Goal: Navigation & Orientation: Find specific page/section

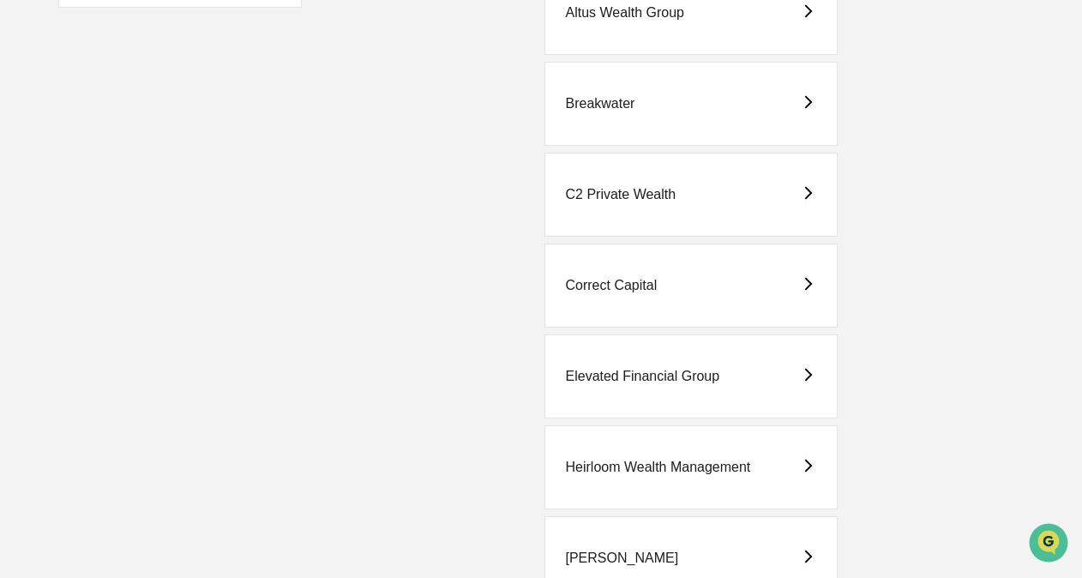
click at [702, 363] on div "Elevated Financial Group" at bounding box center [692, 376] width 294 height 84
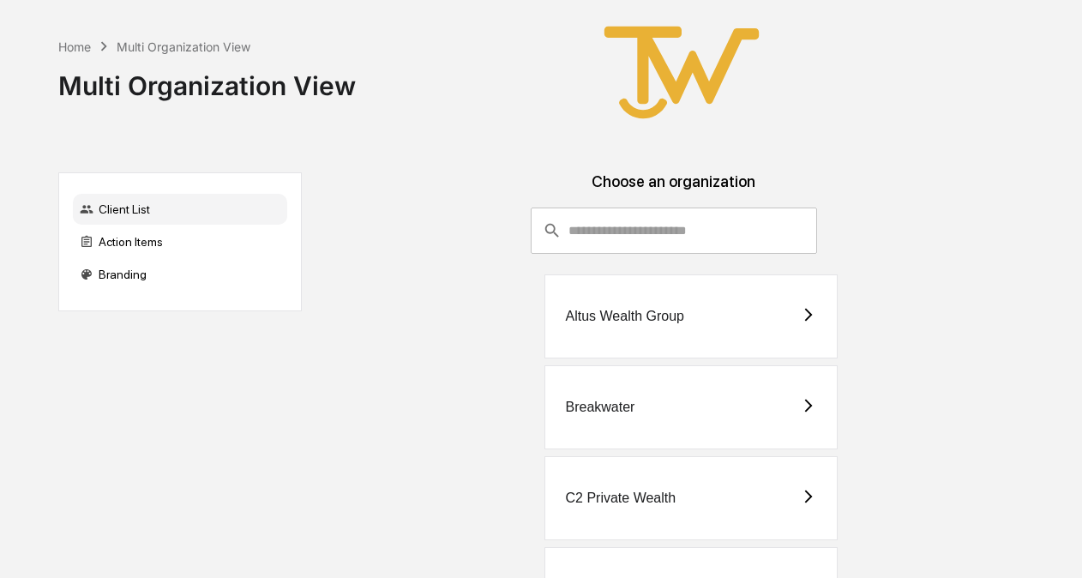
click at [689, 322] on div "Altus Wealth Group" at bounding box center [692, 316] width 294 height 84
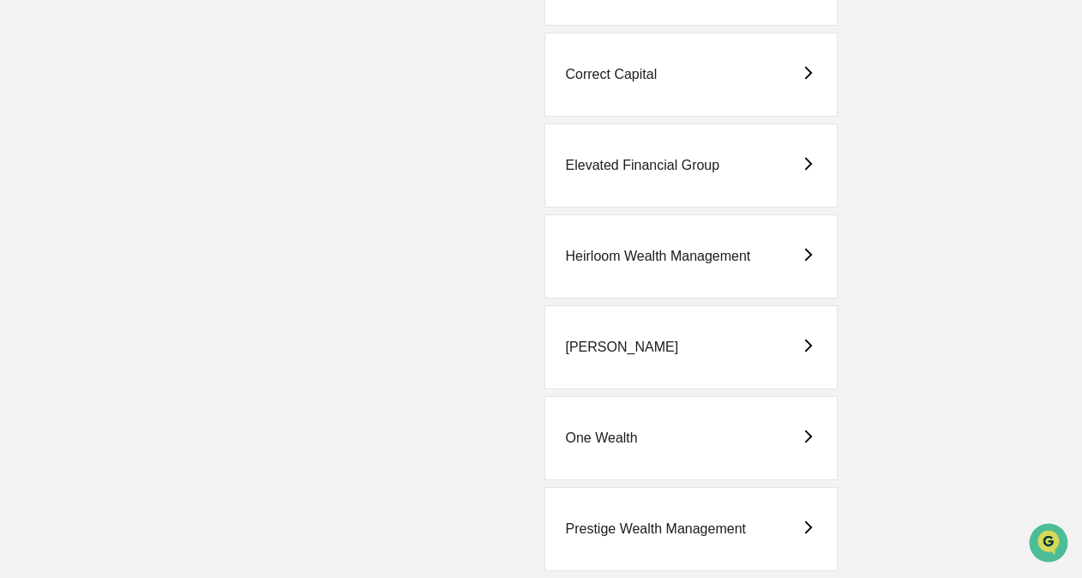
scroll to position [511, 0]
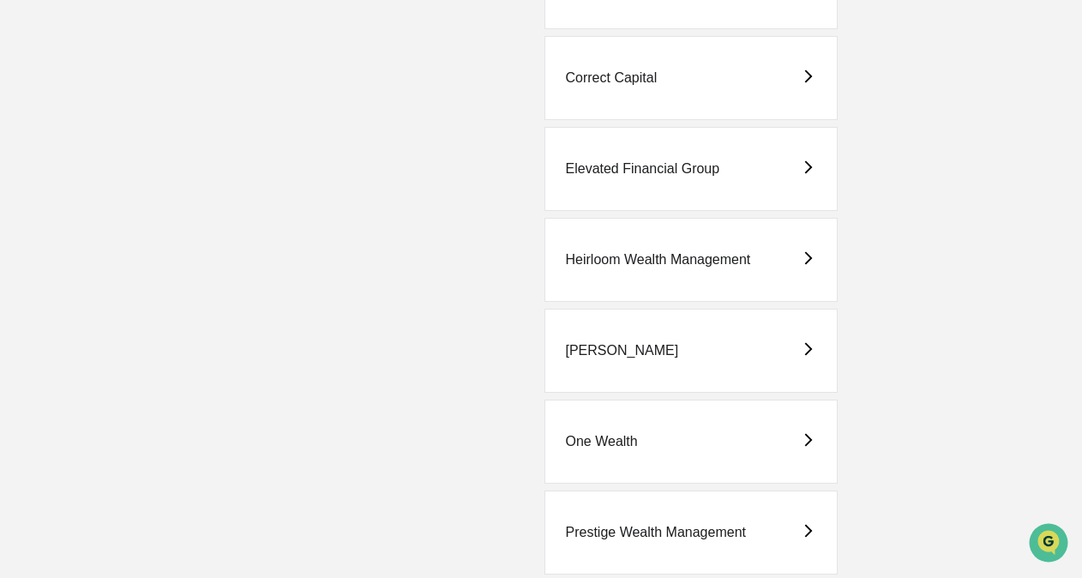
click at [645, 235] on div "Heirloom Wealth Management" at bounding box center [692, 260] width 294 height 84
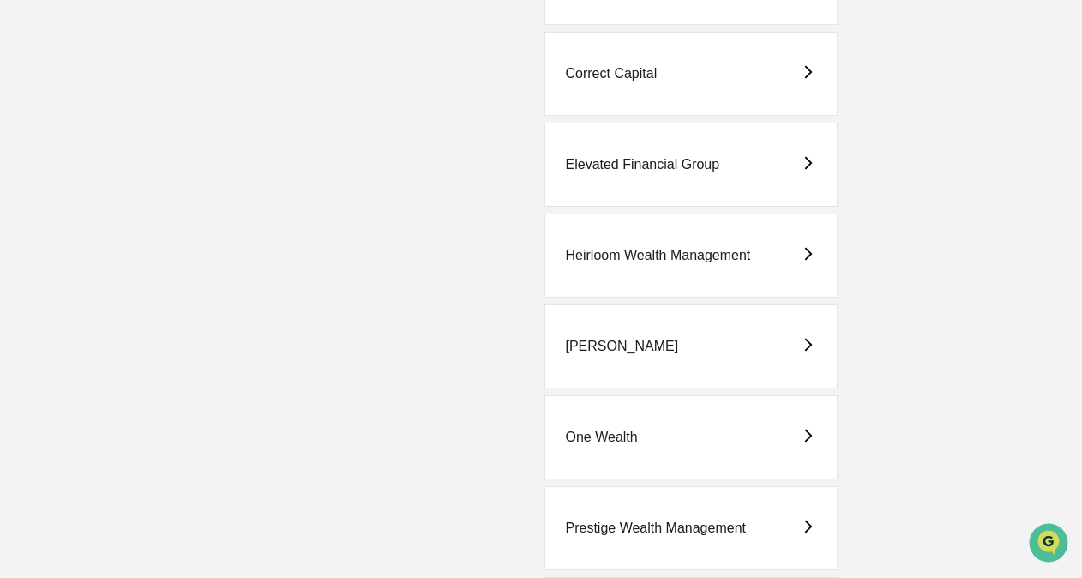
click at [671, 183] on div "Elevated Financial Group" at bounding box center [692, 165] width 294 height 84
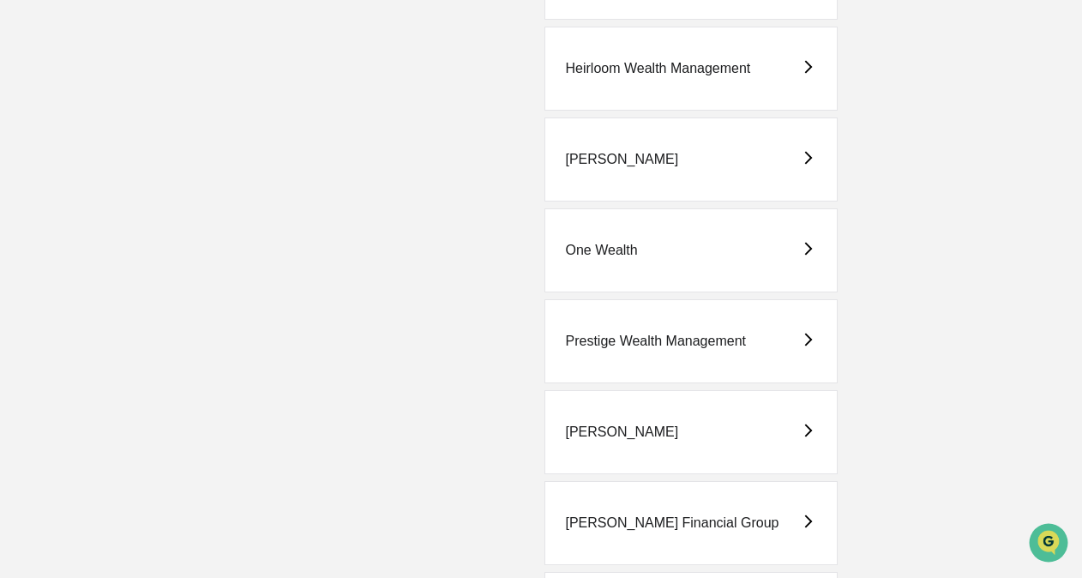
scroll to position [888, 0]
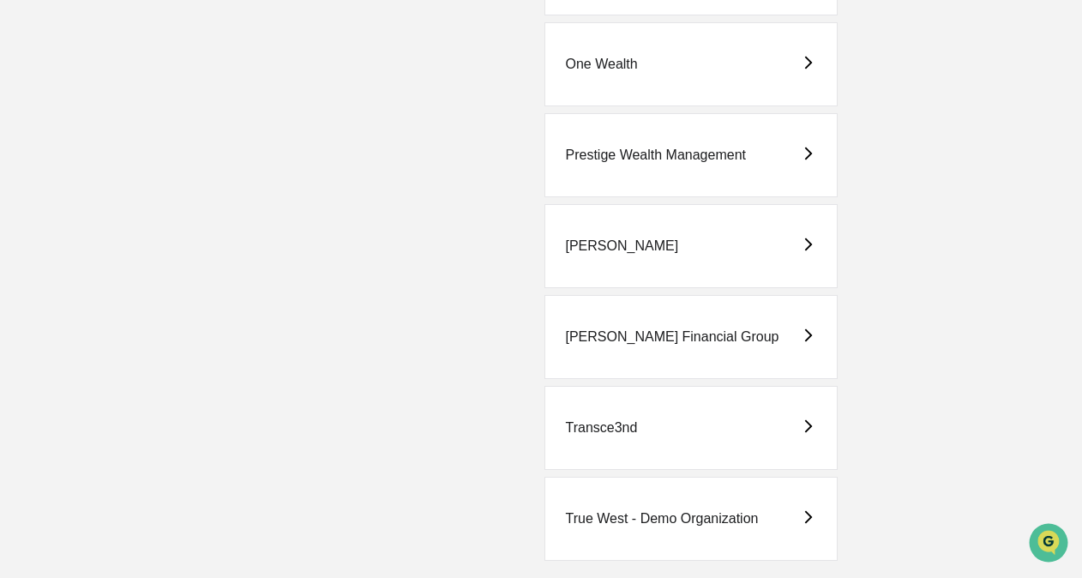
click at [722, 328] on div "[PERSON_NAME] Financial Group" at bounding box center [692, 337] width 294 height 84
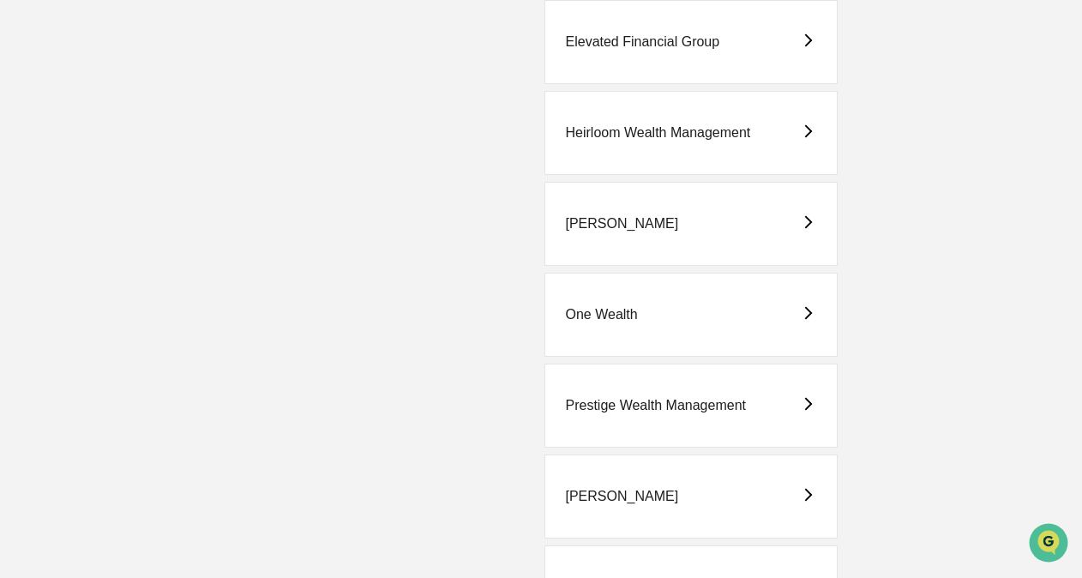
scroll to position [636, 0]
click at [684, 57] on div "Elevated Financial Group" at bounding box center [692, 44] width 294 height 84
